Goal: Information Seeking & Learning: Find specific fact

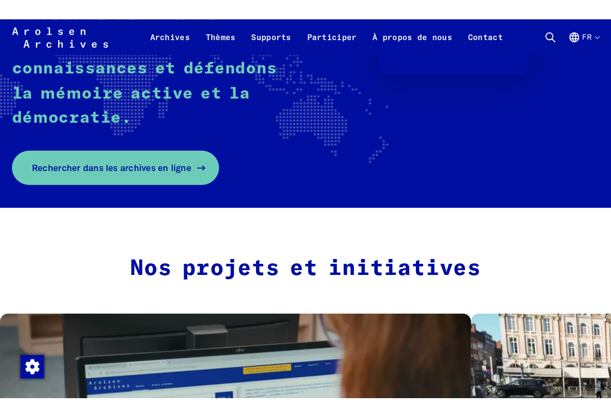
scroll to position [241, 0]
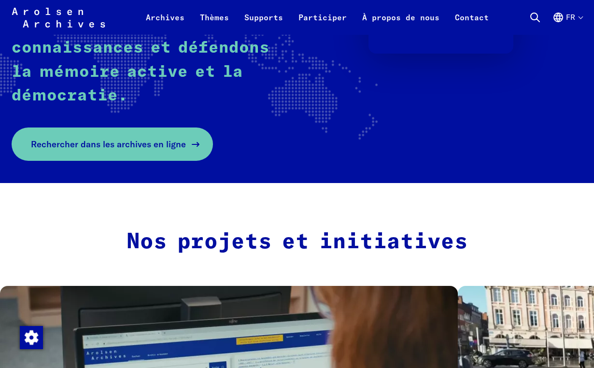
click at [144, 138] on span "Rechercher dans les archives en ligne" at bounding box center [108, 144] width 155 height 13
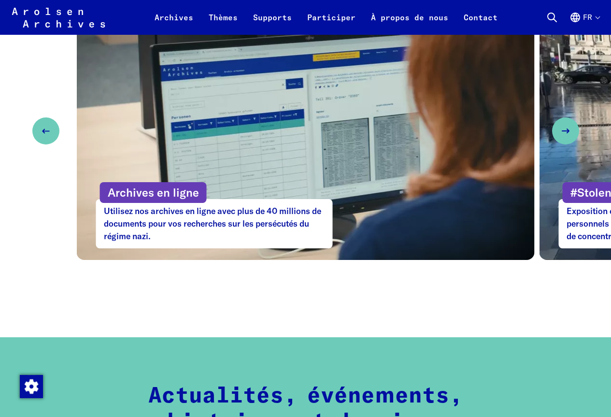
scroll to position [504, 0]
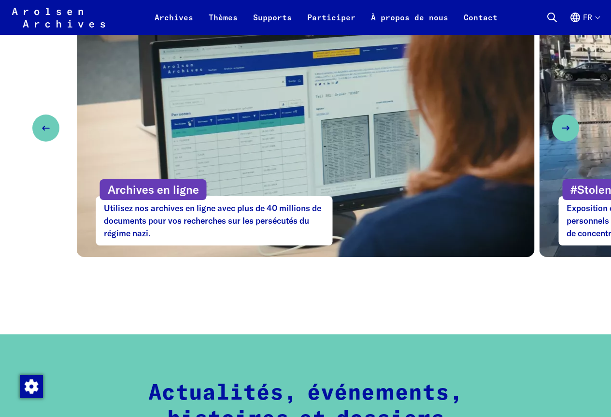
click at [264, 220] on p "Utilisez nos archives en ligne avec plus de 40 millions de documents pour vos r…" at bounding box center [214, 220] width 237 height 49
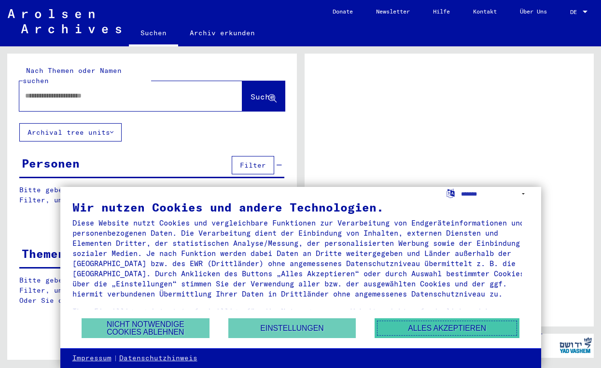
click at [452, 327] on button "Alles akzeptieren" at bounding box center [447, 328] width 145 height 20
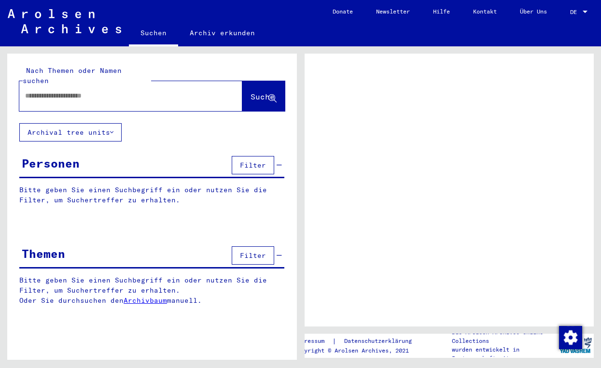
click at [149, 91] on input "text" at bounding box center [122, 96] width 194 height 10
type input "**********"
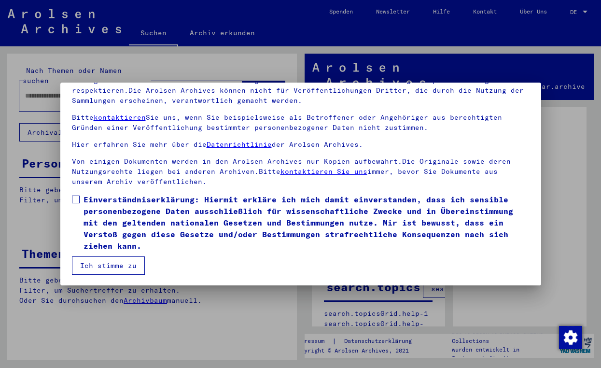
scroll to position [85, 0]
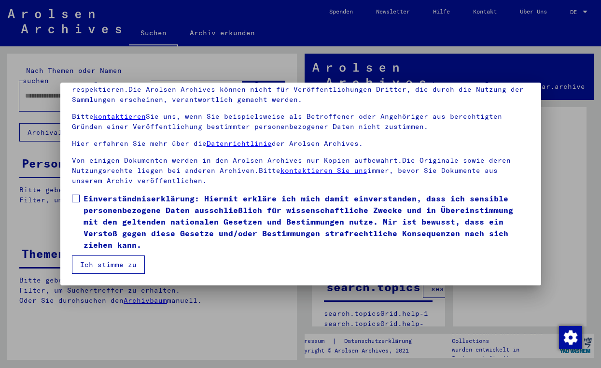
click at [75, 197] on span at bounding box center [76, 199] width 8 height 8
click at [111, 263] on button "Ich stimme zu" at bounding box center [108, 264] width 73 height 18
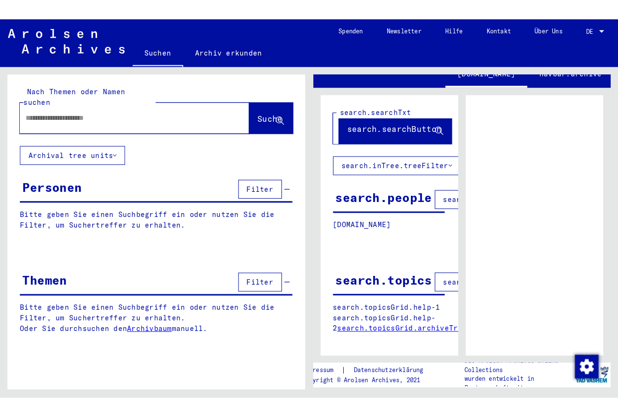
scroll to position [48, 0]
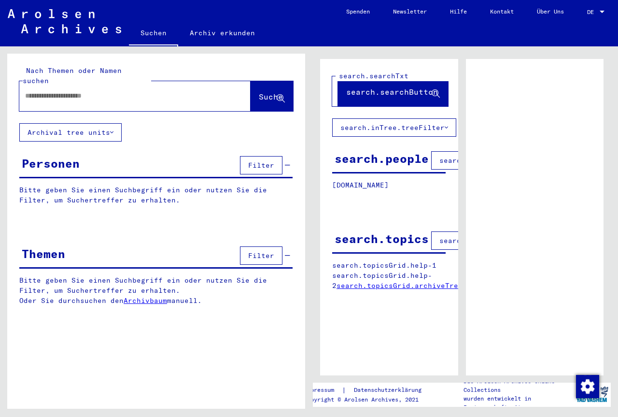
click at [121, 91] on input "text" at bounding box center [126, 96] width 202 height 10
type input "**********"
click at [263, 93] on button "Suche" at bounding box center [272, 96] width 42 height 30
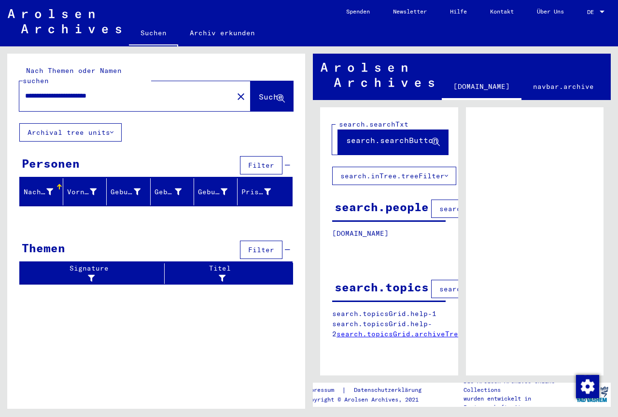
click at [382, 335] on link "search.topicsGrid.archiveTree" at bounding box center [399, 333] width 126 height 9
